Goal: Find specific page/section: Find specific page/section

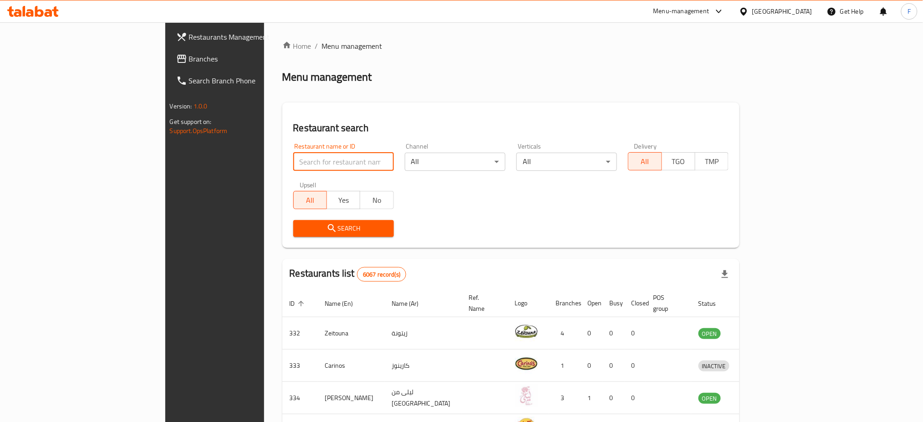
click at [293, 159] on input "search" at bounding box center [343, 162] width 101 height 18
click at [709, 14] on div "Menu-management" at bounding box center [681, 11] width 56 height 11
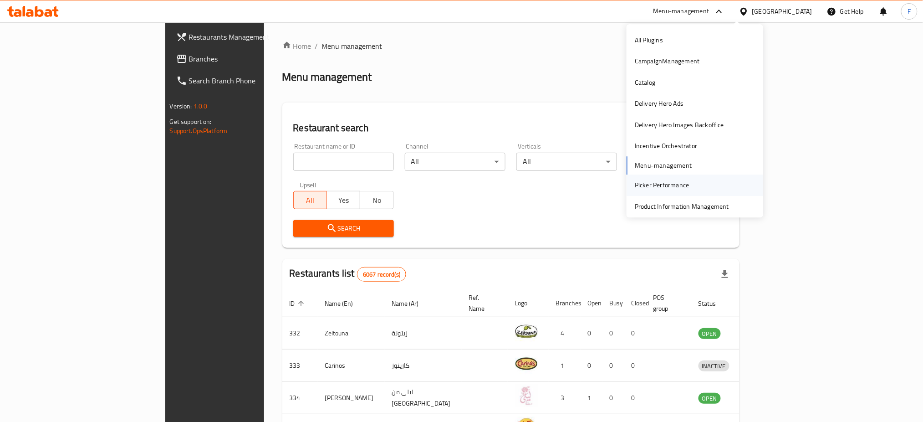
click at [658, 188] on div "Picker Performance" at bounding box center [662, 185] width 55 height 10
